Goal: Find specific page/section: Find specific page/section

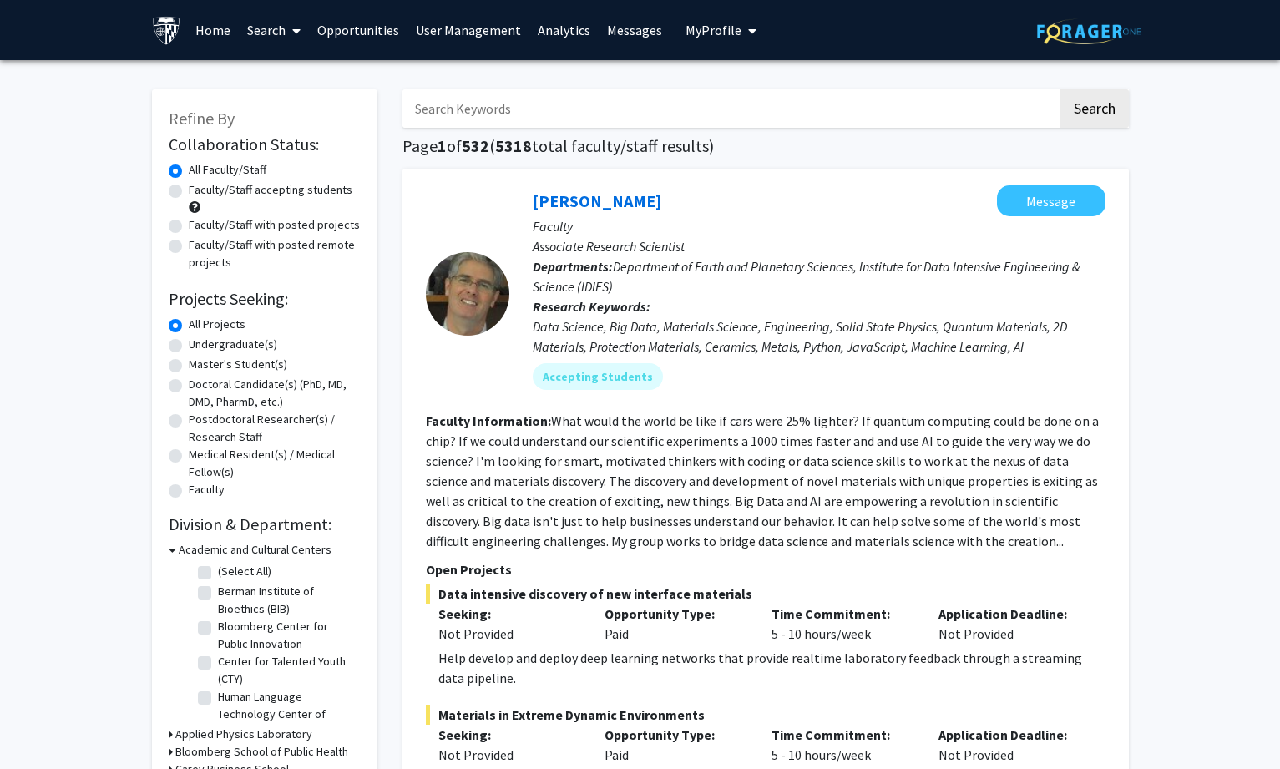
click at [554, 33] on link "Analytics" at bounding box center [563, 30] width 69 height 58
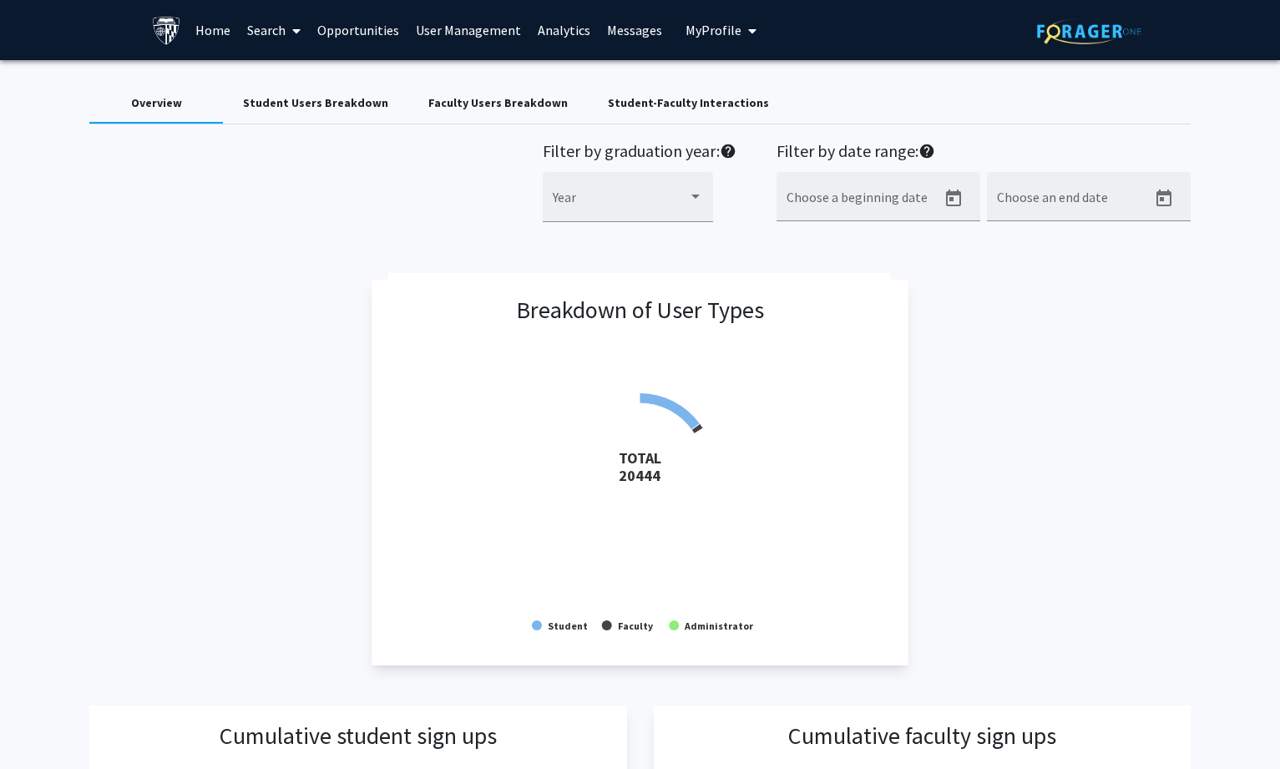
click at [225, 32] on link "Home" at bounding box center [213, 30] width 52 height 58
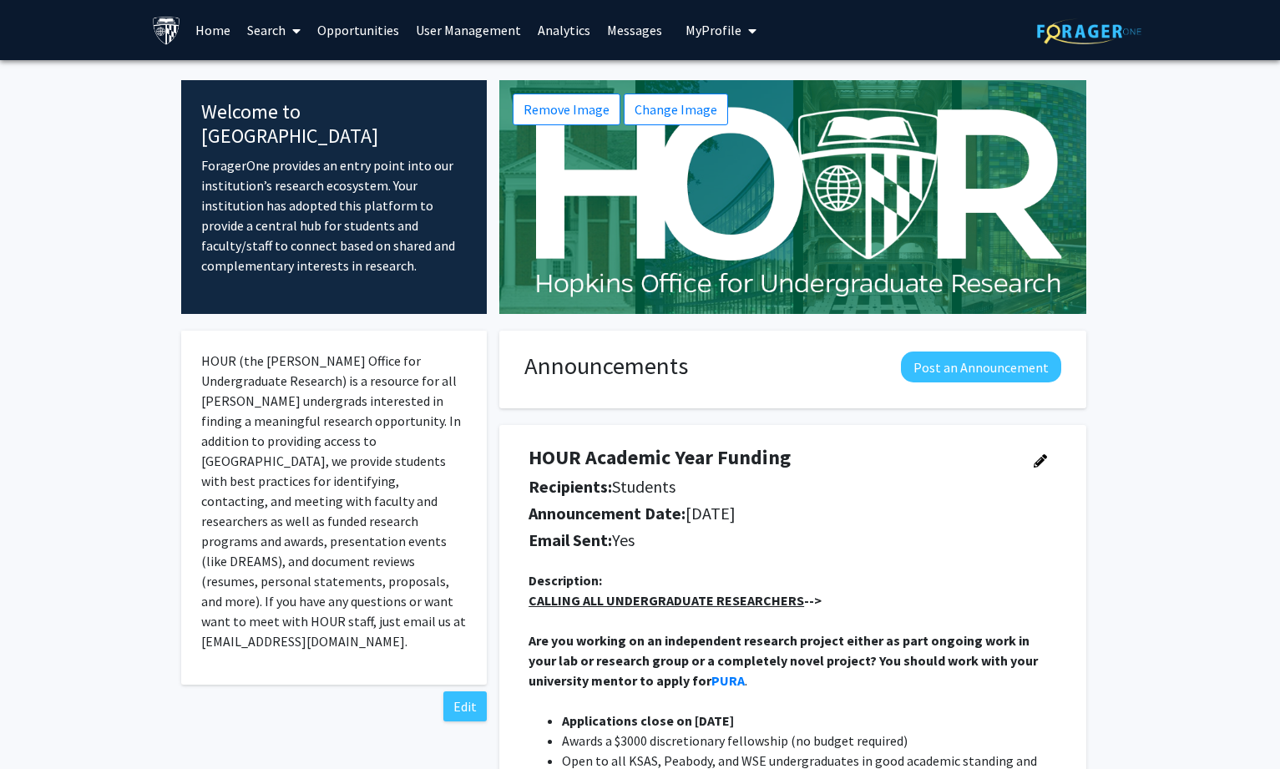
click at [294, 30] on icon at bounding box center [296, 30] width 8 height 13
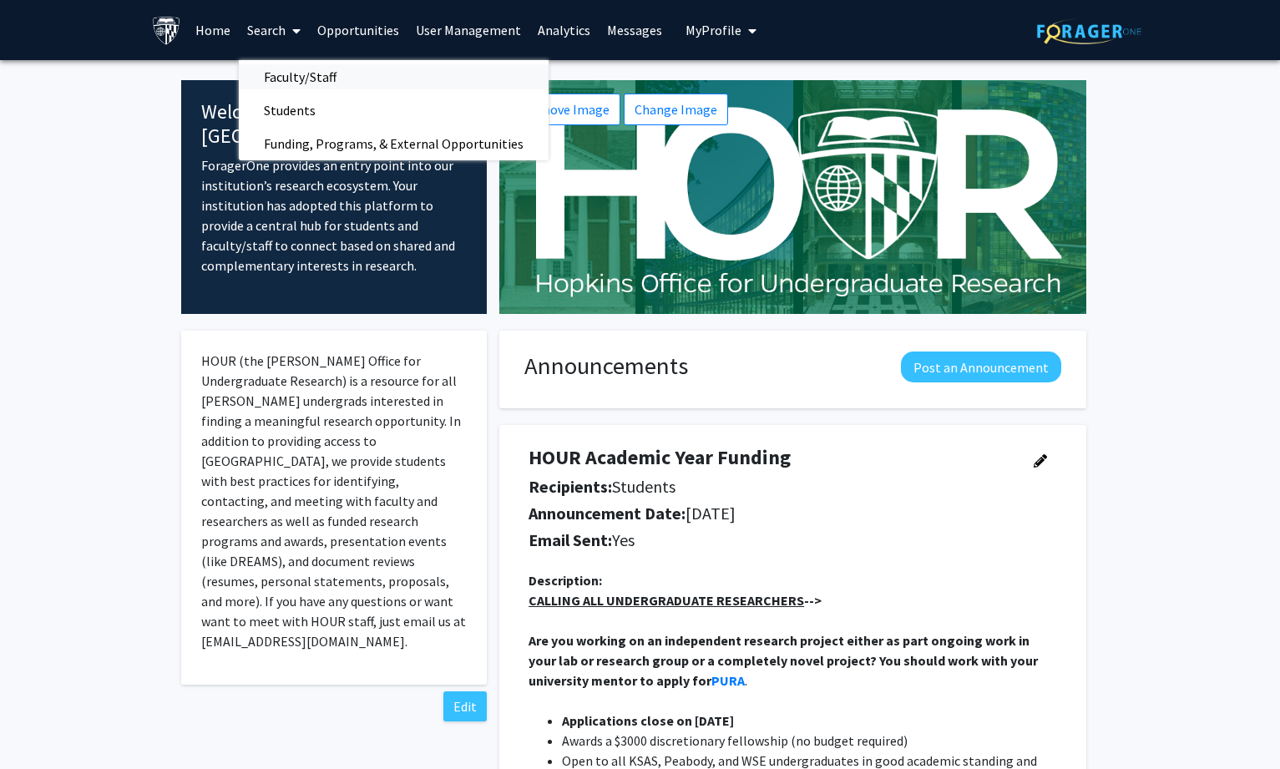
click at [286, 79] on span "Faculty/Staff" at bounding box center [300, 76] width 123 height 33
